Goal: Transaction & Acquisition: Download file/media

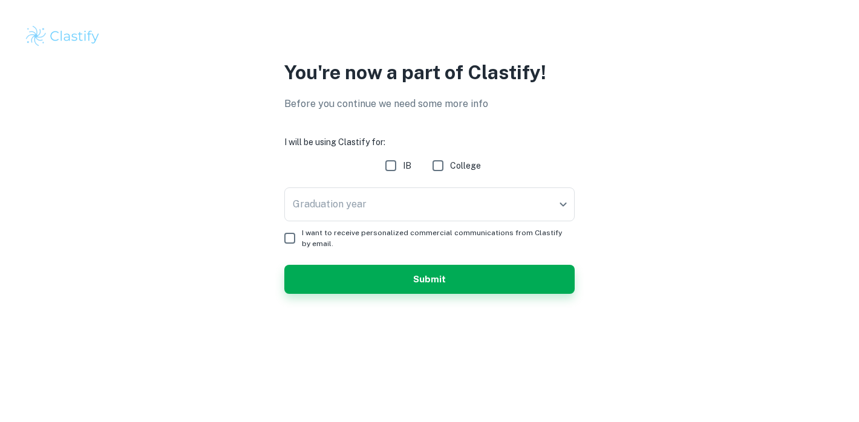
click at [391, 169] on input "IB" at bounding box center [391, 166] width 24 height 24
checkbox input "true"
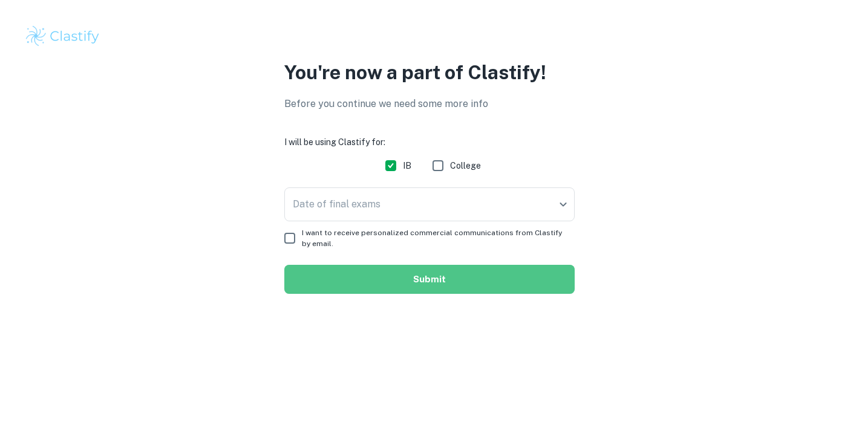
click at [339, 273] on button "Submit" at bounding box center [429, 279] width 290 height 29
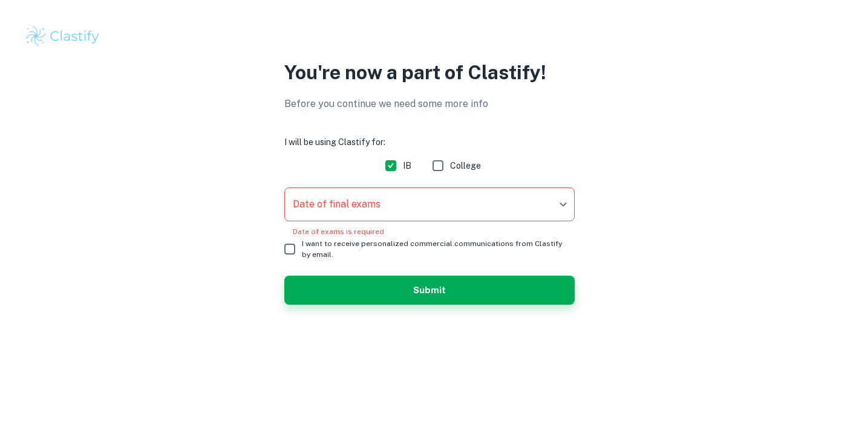
click at [346, 215] on body "We value your privacy We use cookies to enhance your browsing experience, serve…" at bounding box center [429, 211] width 859 height 422
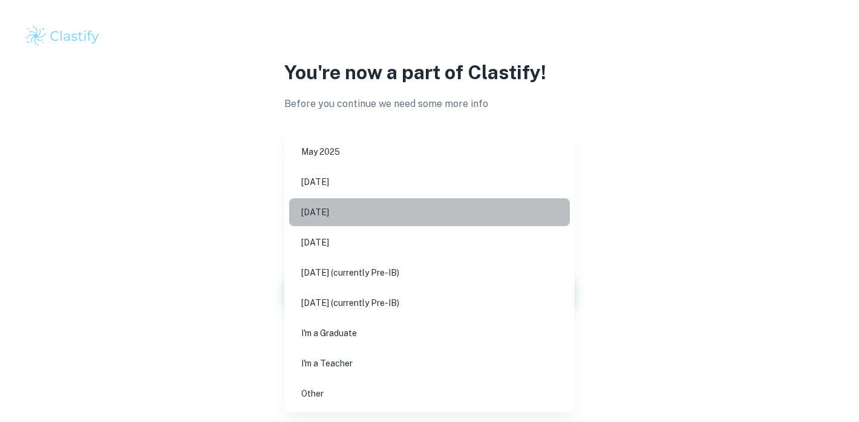
click at [345, 215] on li "[DATE]" at bounding box center [429, 212] width 281 height 28
type input "M26"
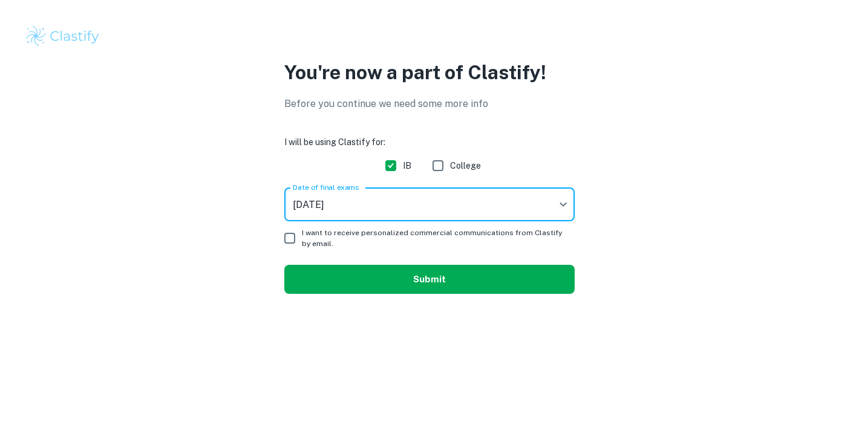
click at [335, 292] on button "Submit" at bounding box center [429, 279] width 290 height 29
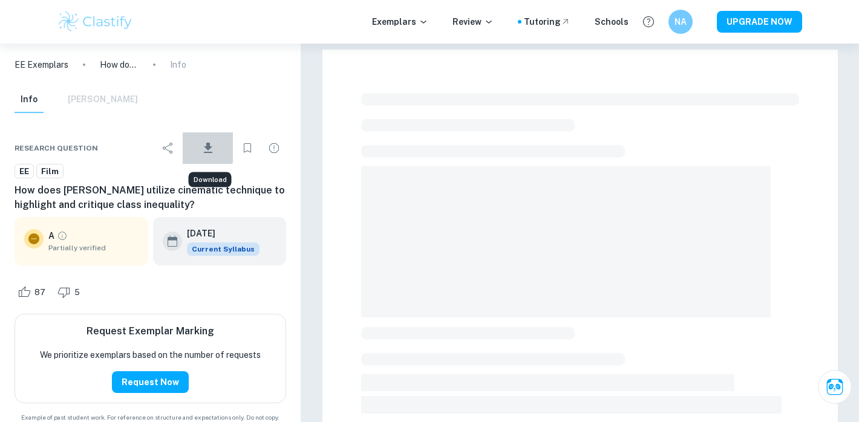
click at [204, 141] on icon "Download" at bounding box center [208, 148] width 15 height 15
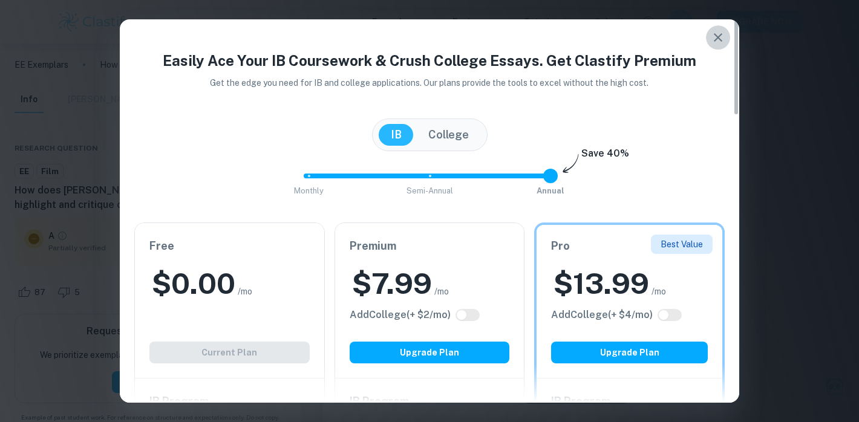
click at [714, 41] on icon "button" at bounding box center [718, 37] width 15 height 15
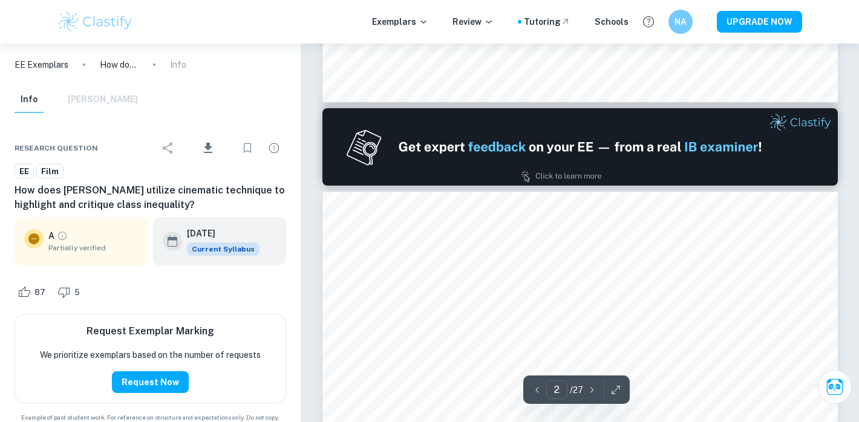
scroll to position [658, 0]
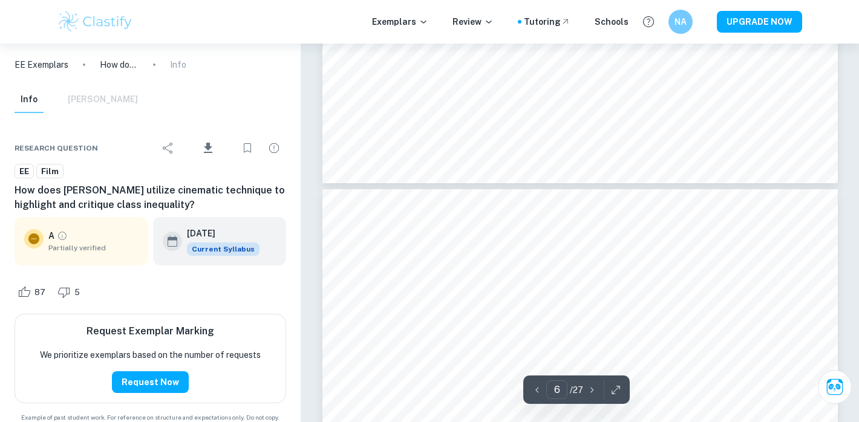
type input "7"
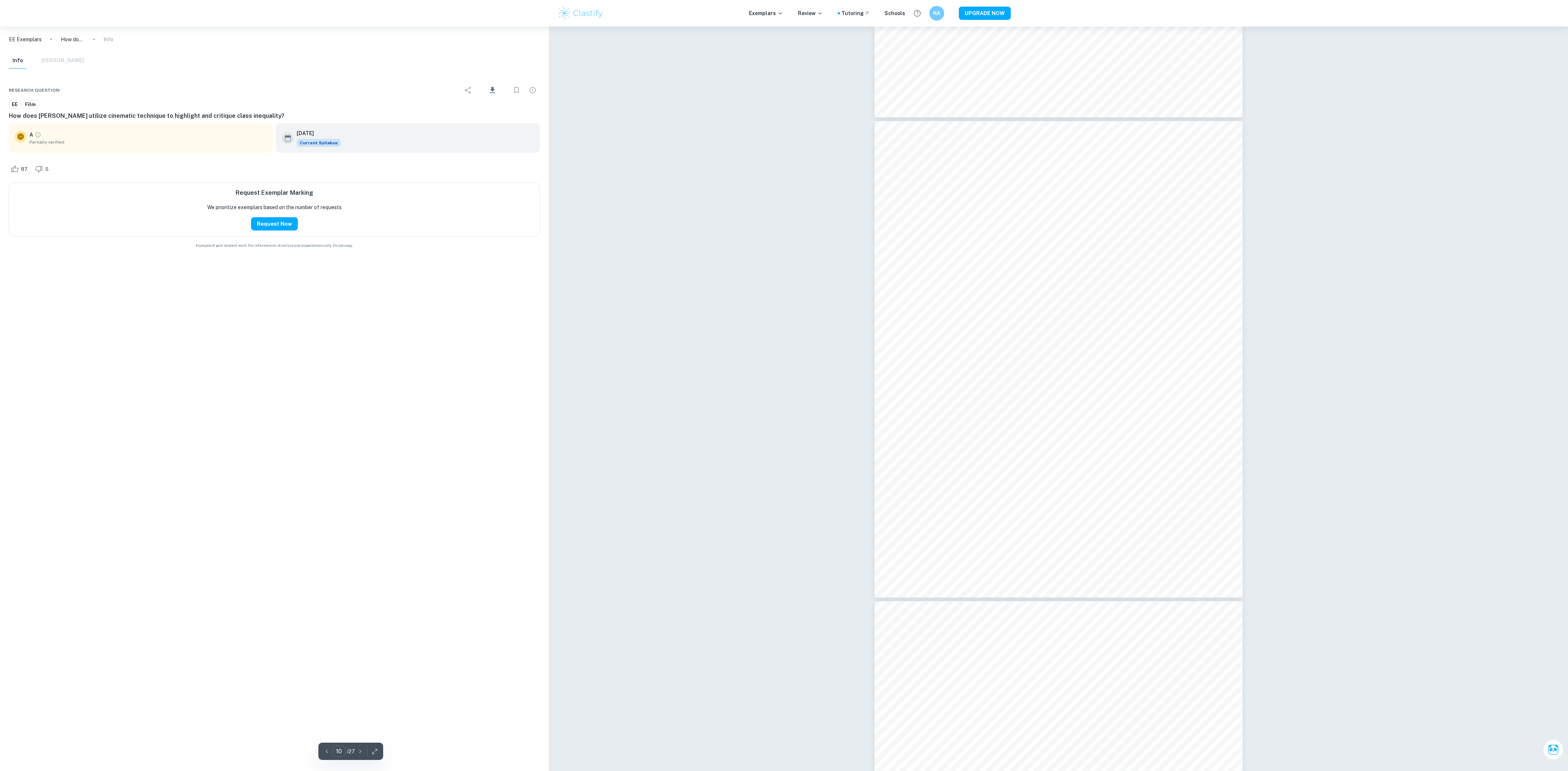
scroll to position [4405, 0]
type input "11"
